Goal: Complete application form: Complete application form

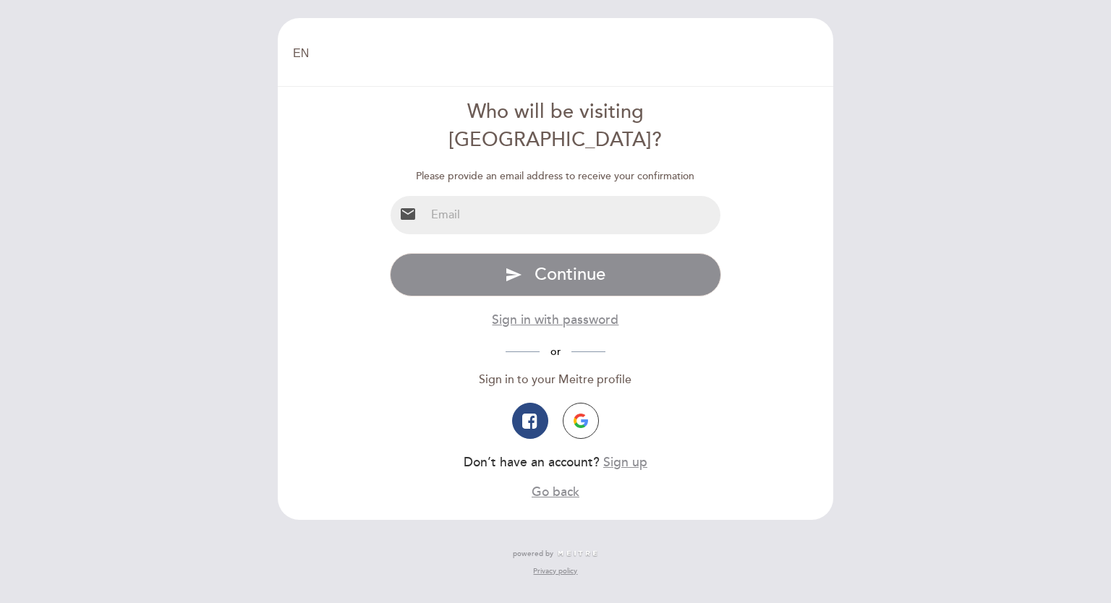
click at [562, 200] on input "email" at bounding box center [573, 215] width 296 height 38
type input "[EMAIL_ADDRESS][DOMAIN_NAME]"
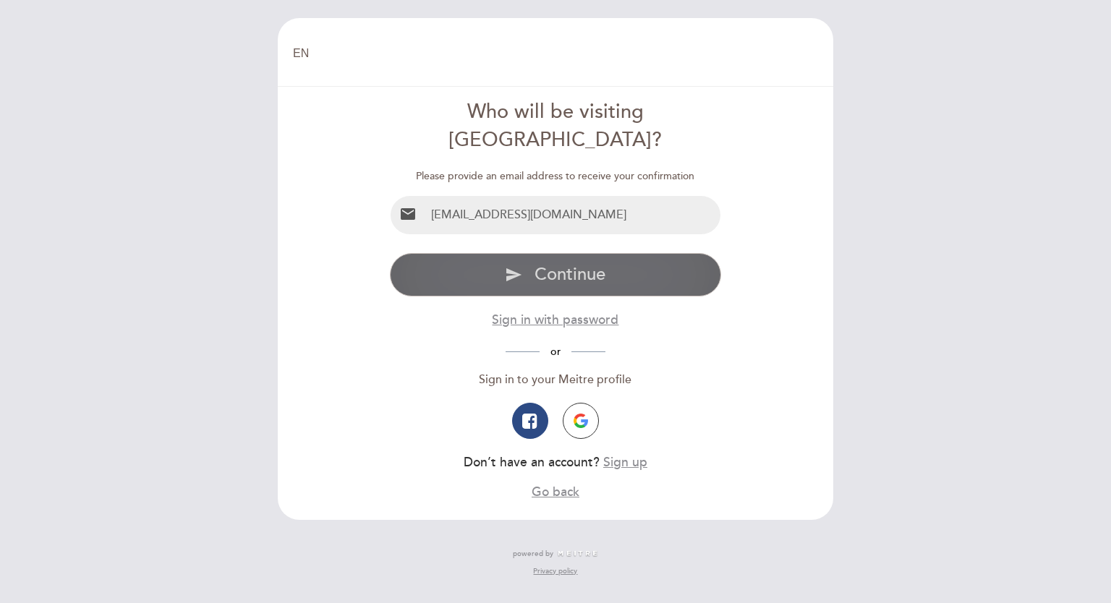
click at [566, 264] on span "Continue" at bounding box center [570, 274] width 71 height 21
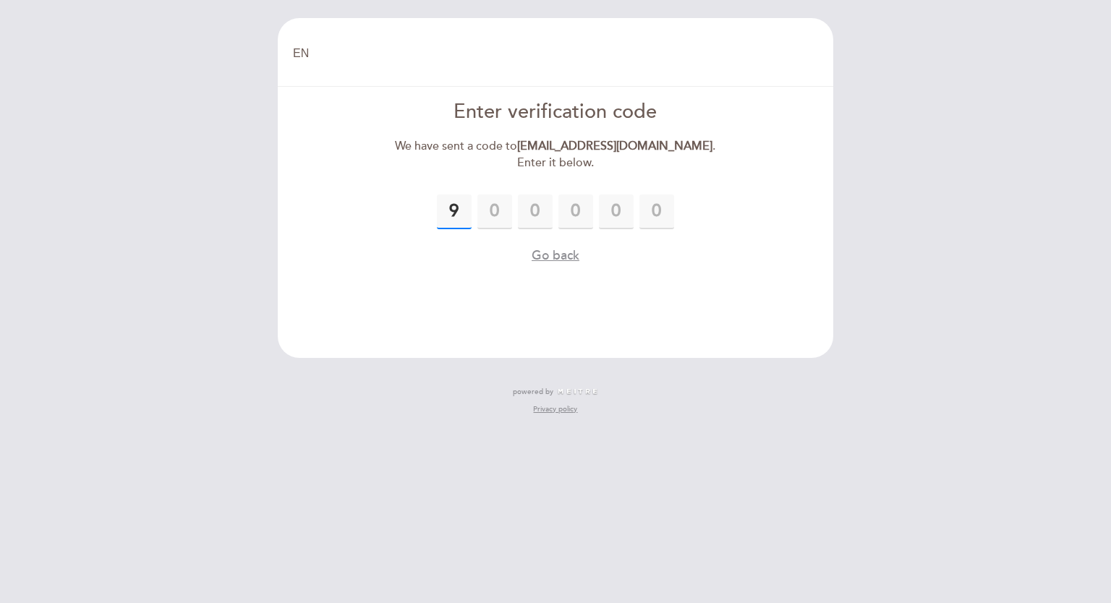
type input "9"
type input "3"
type input "5"
type input "8"
type input "0"
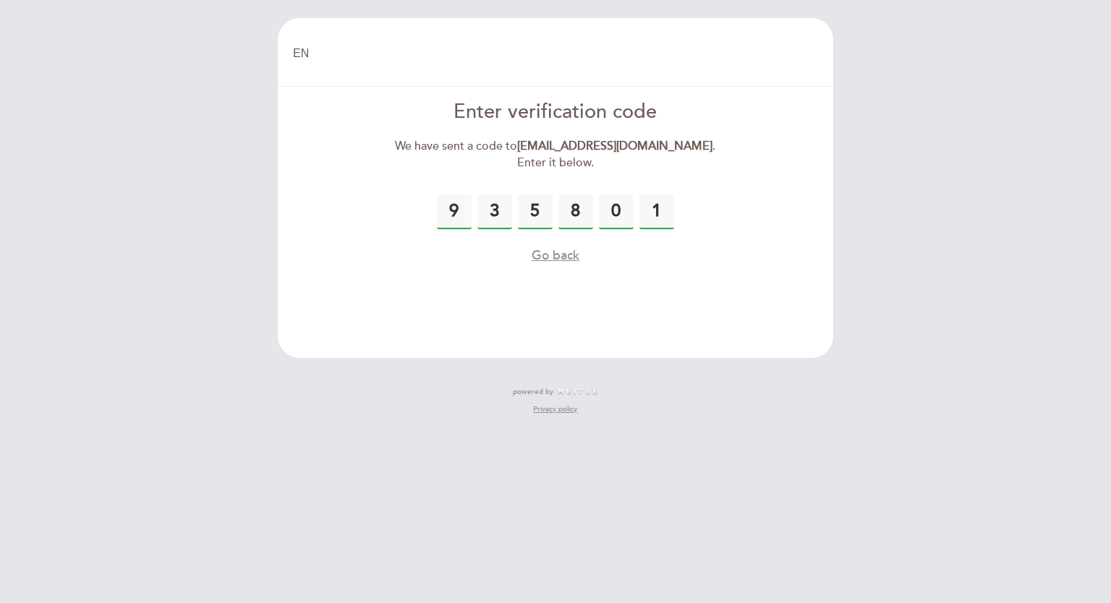
type input "1"
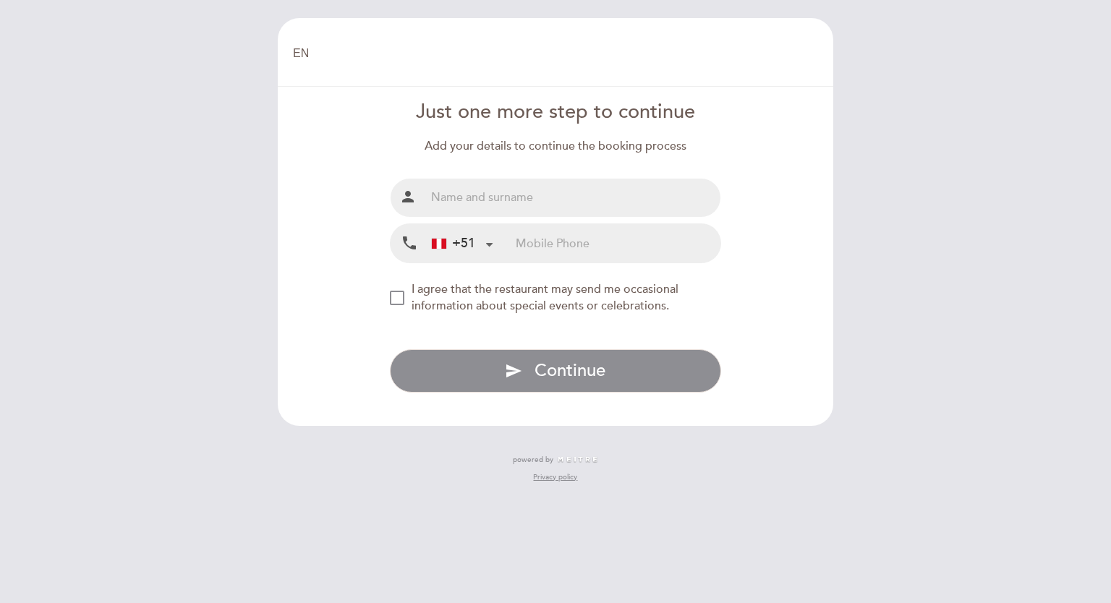
click at [637, 190] on input "text" at bounding box center [573, 198] width 296 height 38
type input "[PERSON_NAME]"
click at [574, 239] on input "tel" at bounding box center [618, 243] width 205 height 38
drag, startPoint x: 539, startPoint y: 240, endPoint x: 580, endPoint y: 239, distance: 41.2
click at [580, 239] on input "994850150" at bounding box center [618, 243] width 205 height 38
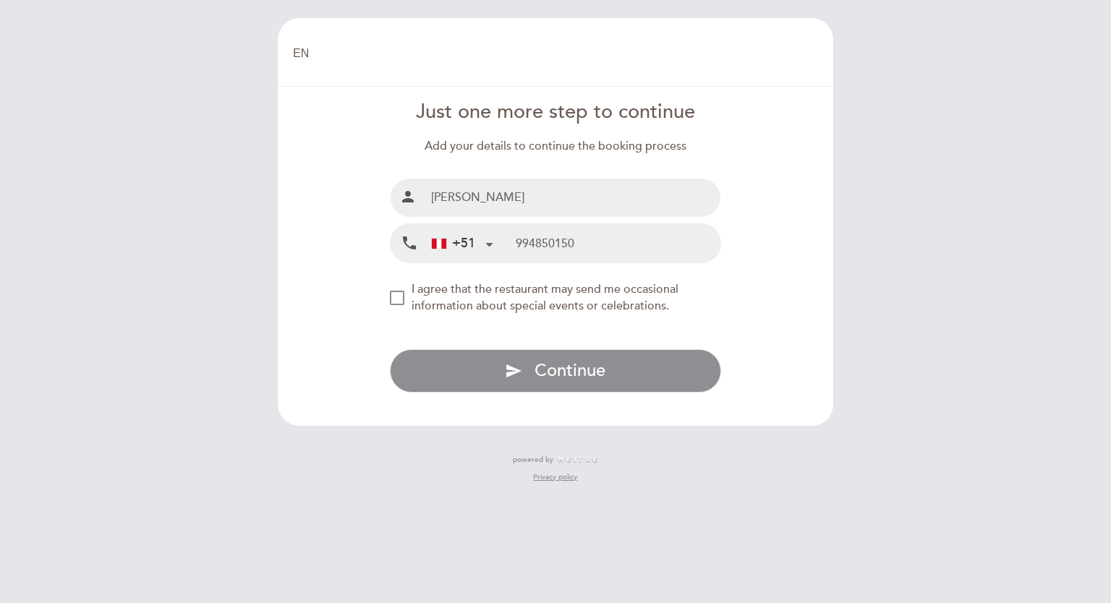
type input "994850150"
click at [517, 199] on input "[PERSON_NAME]" at bounding box center [573, 198] width 296 height 38
type input "[PERSON_NAME]"
click at [391, 291] on div "NEW_MODAL_AGREE_RESTAURANT_SEND_OCCASIONAL_INFO" at bounding box center [397, 298] width 14 height 14
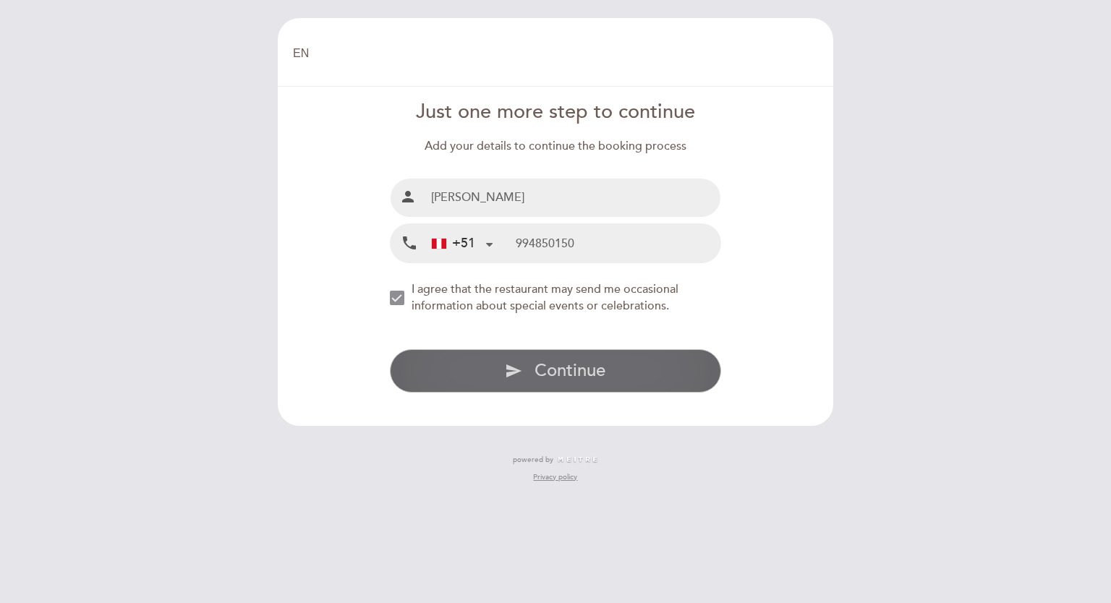
click at [576, 365] on span "Continue" at bounding box center [570, 370] width 71 height 21
